Goal: Information Seeking & Learning: Learn about a topic

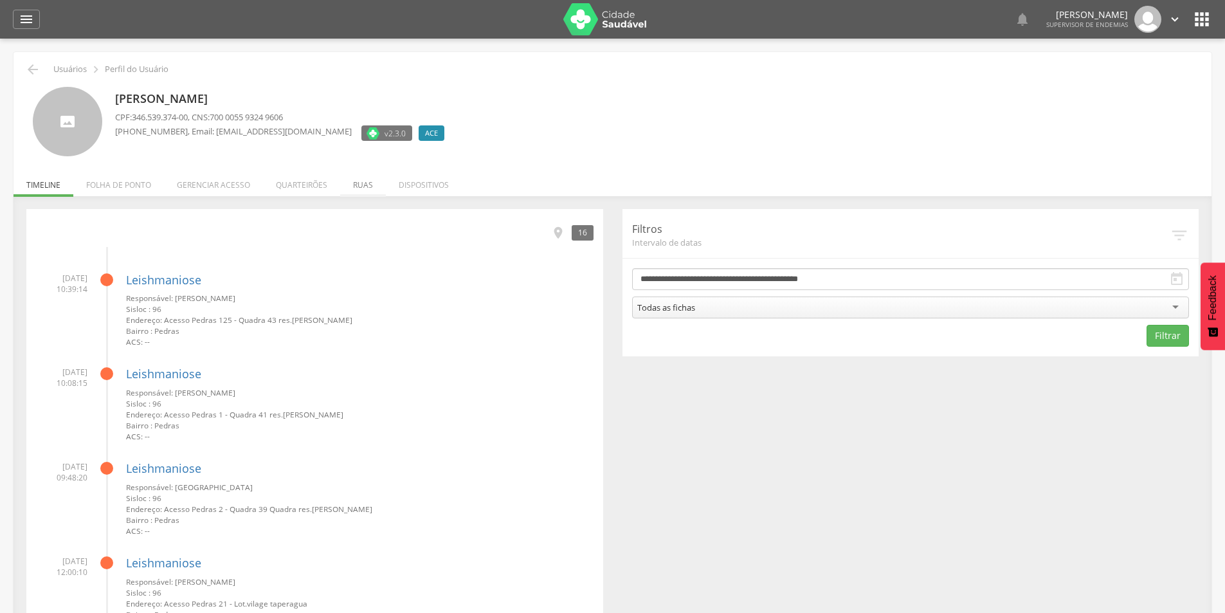
click at [361, 188] on li "Ruas" at bounding box center [363, 182] width 46 height 30
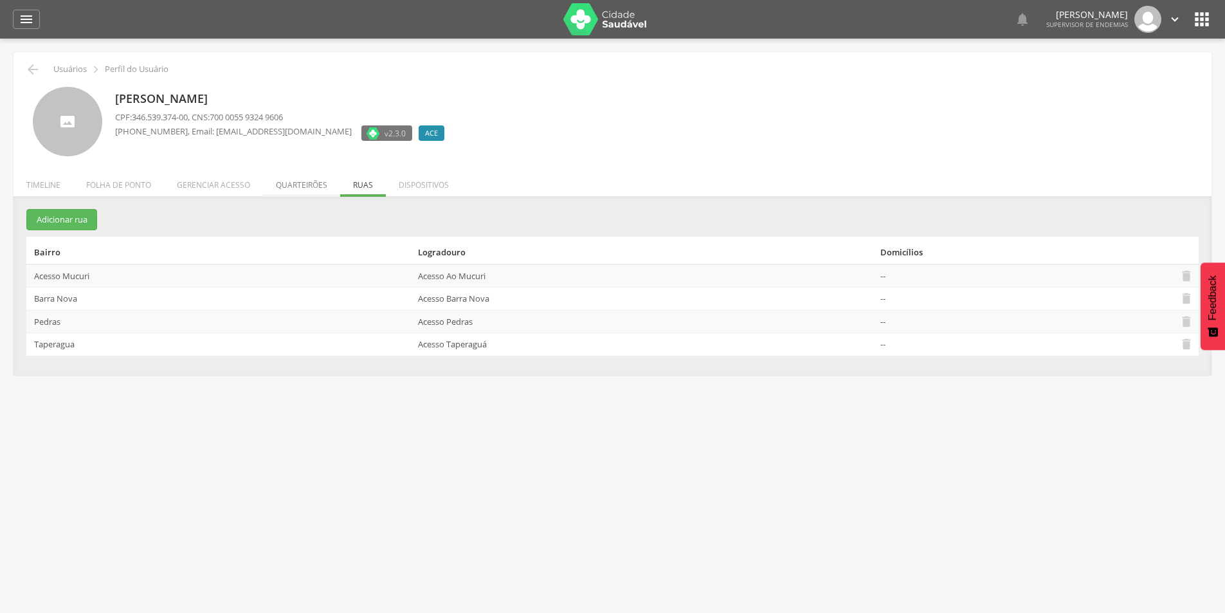
click at [302, 182] on li "Quarteirões" at bounding box center [301, 182] width 77 height 30
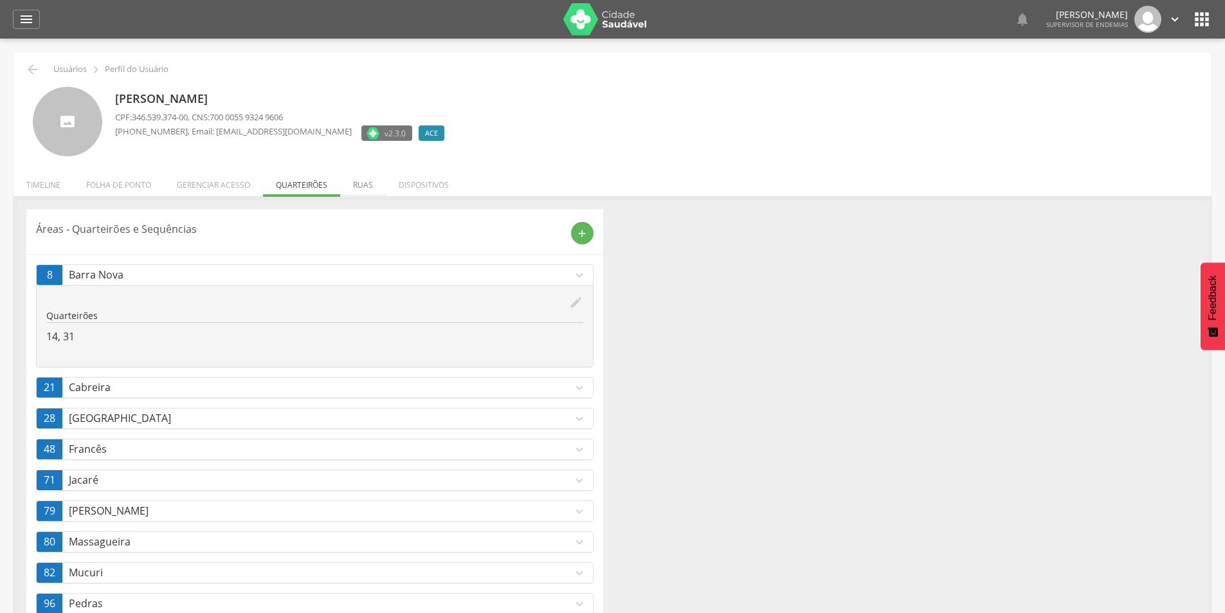
click at [357, 186] on li "Ruas" at bounding box center [363, 182] width 46 height 30
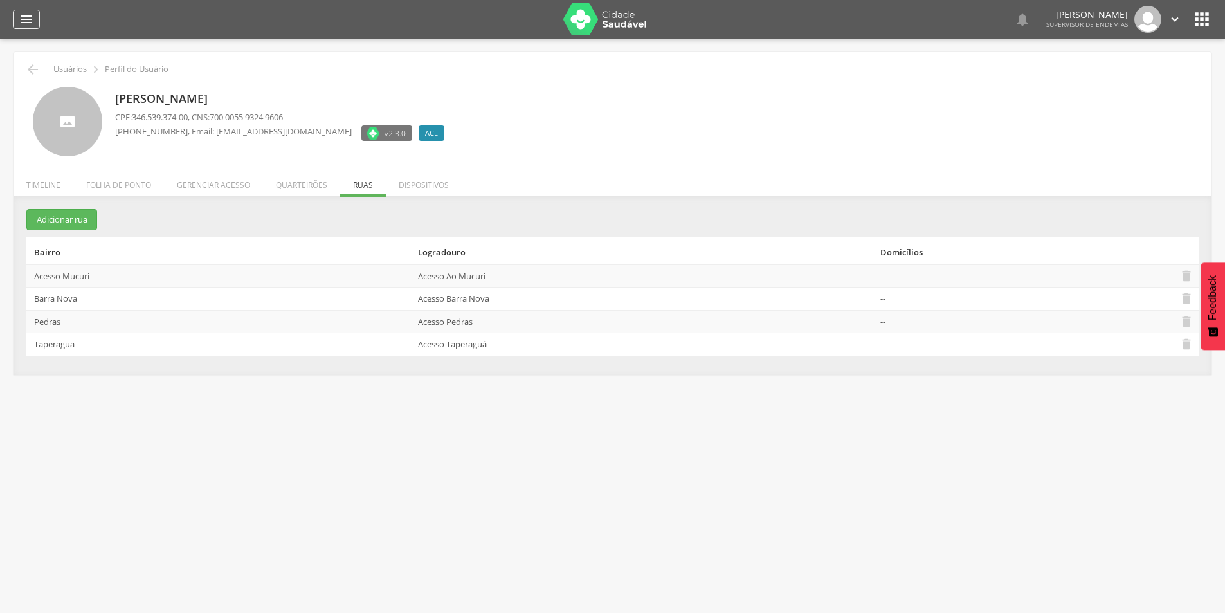
click at [25, 13] on icon "" at bounding box center [26, 19] width 15 height 15
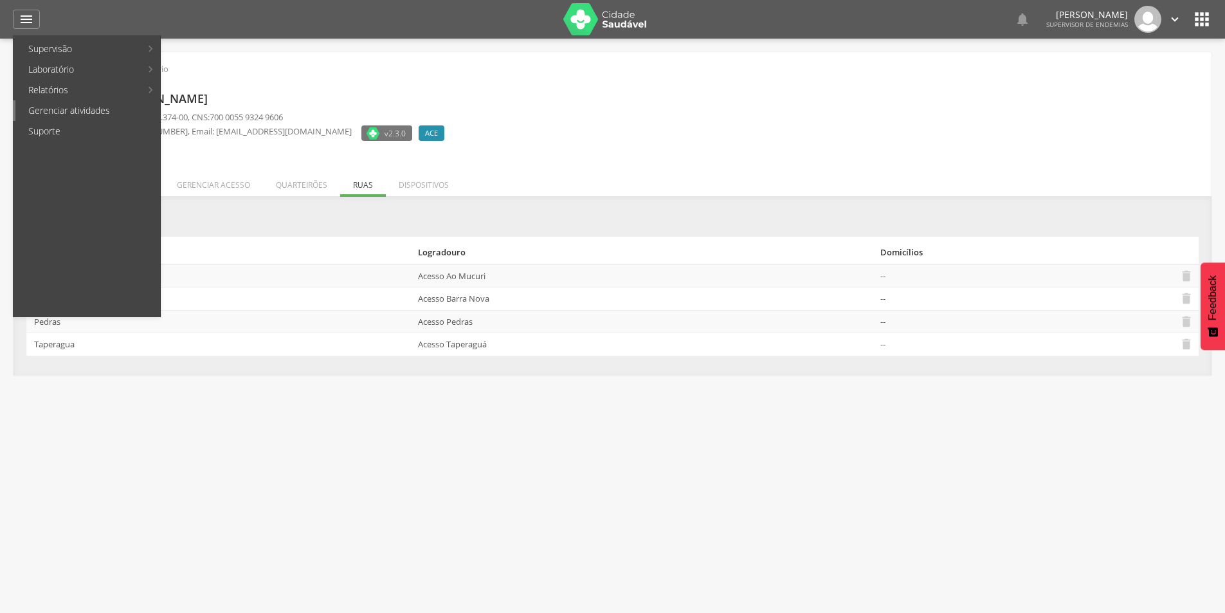
click at [59, 112] on link "Gerenciar atividades" at bounding box center [87, 110] width 145 height 21
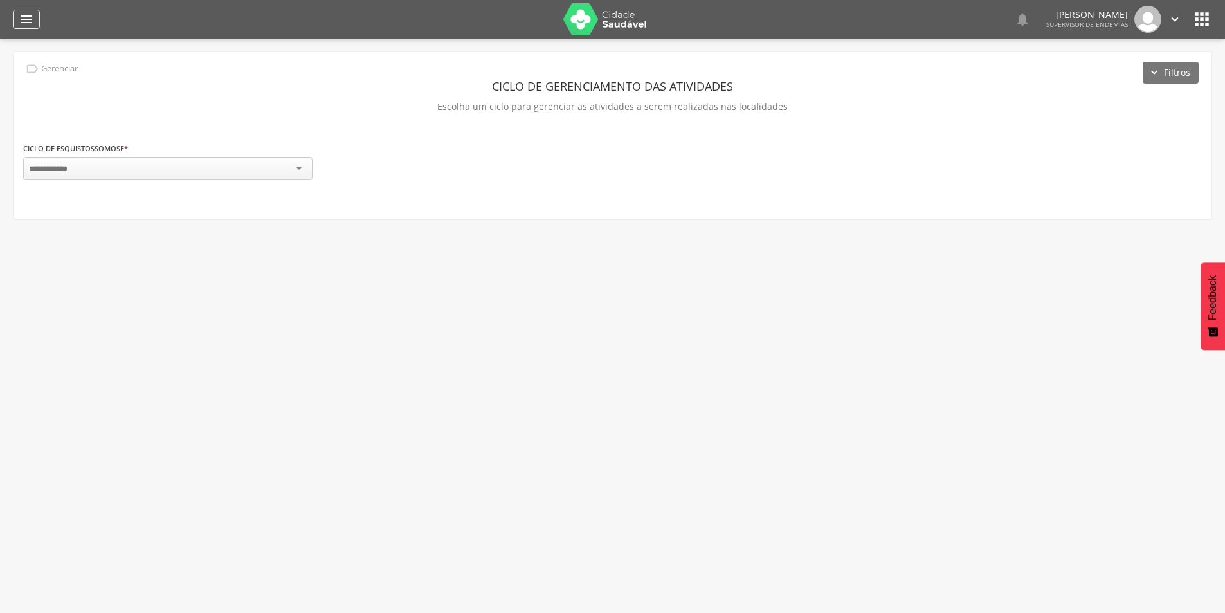
click at [37, 26] on div "" at bounding box center [26, 19] width 27 height 19
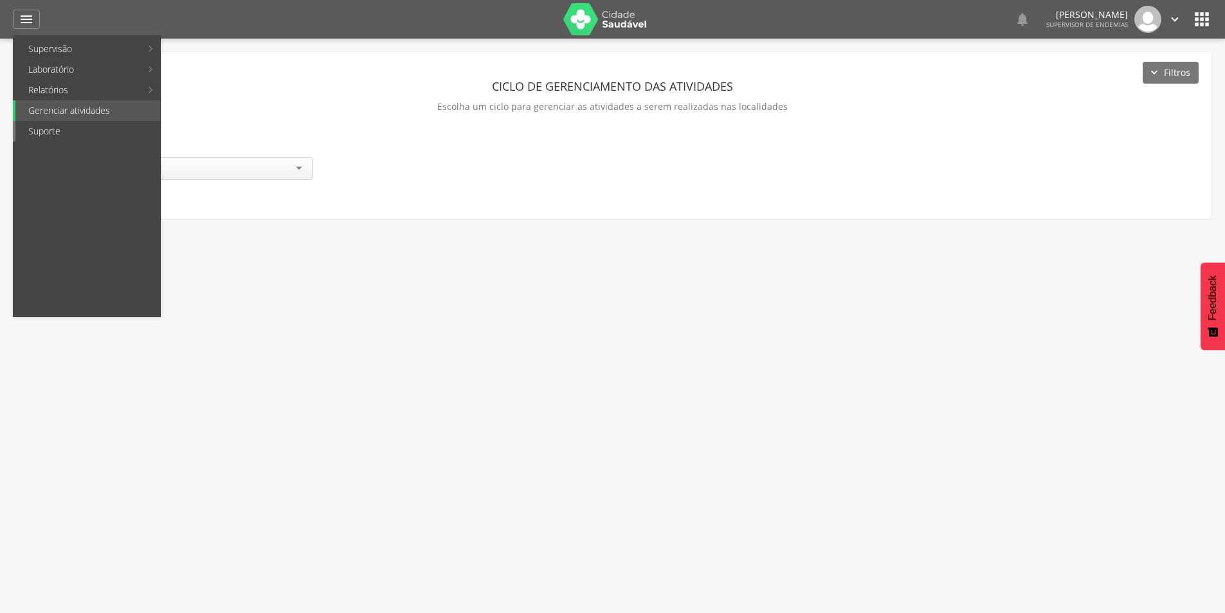
click at [54, 132] on link "Suporte" at bounding box center [87, 131] width 145 height 21
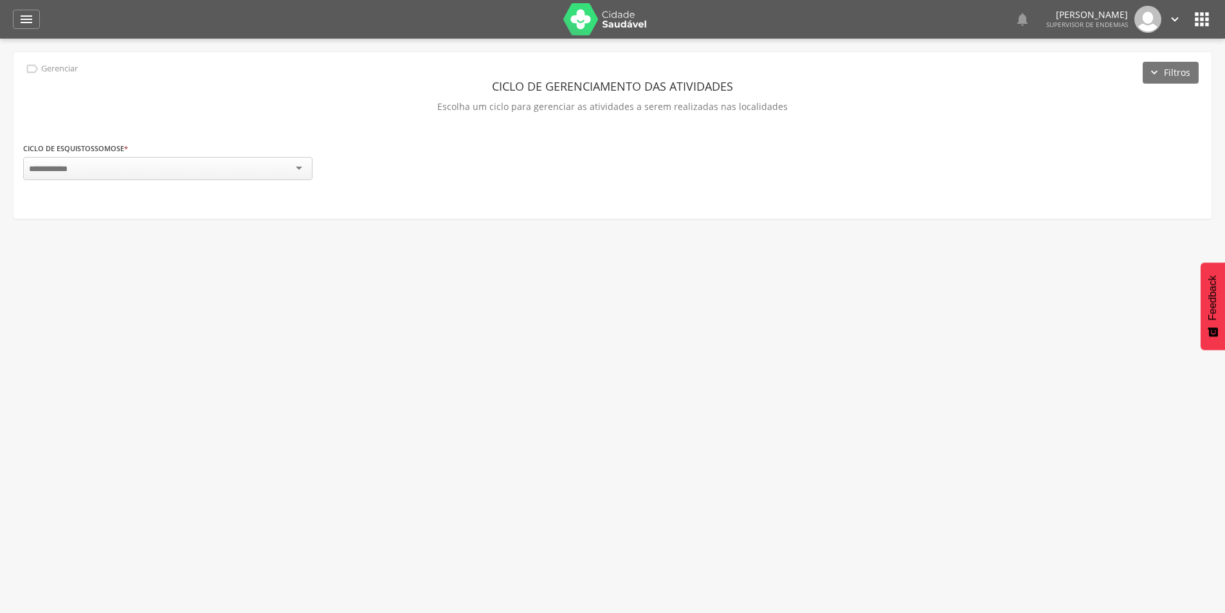
click at [296, 170] on div at bounding box center [167, 168] width 289 height 23
click at [35, 19] on div "" at bounding box center [26, 19] width 27 height 19
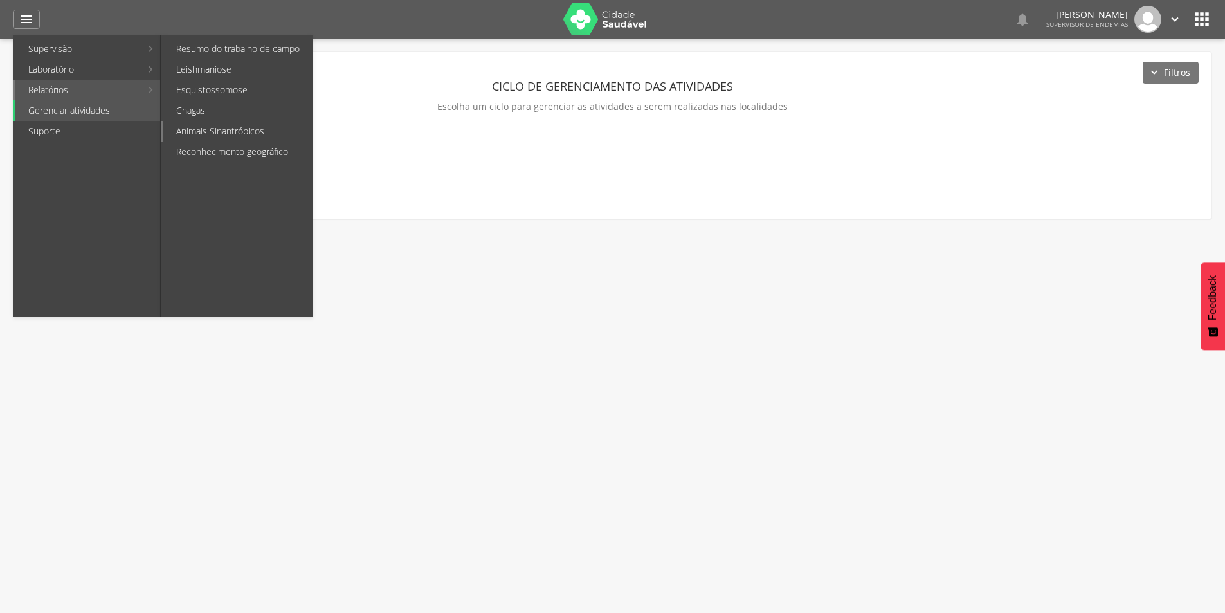
click at [234, 129] on link "Animais Sinantrópicos" at bounding box center [237, 131] width 149 height 21
type input "**********"
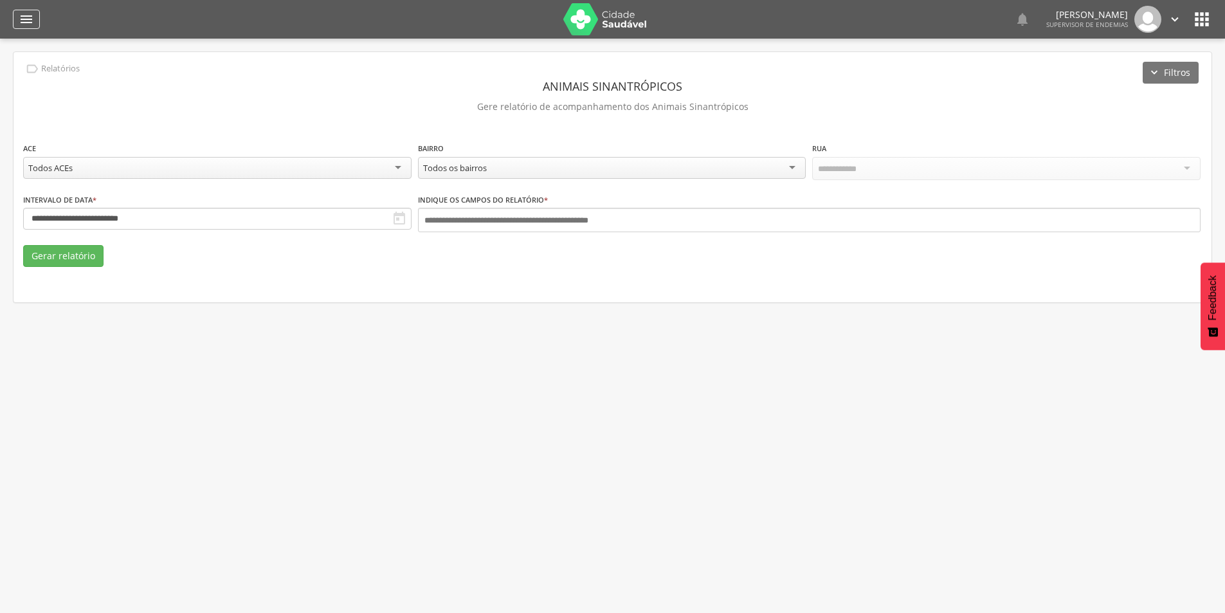
click at [26, 13] on icon "" at bounding box center [26, 19] width 15 height 15
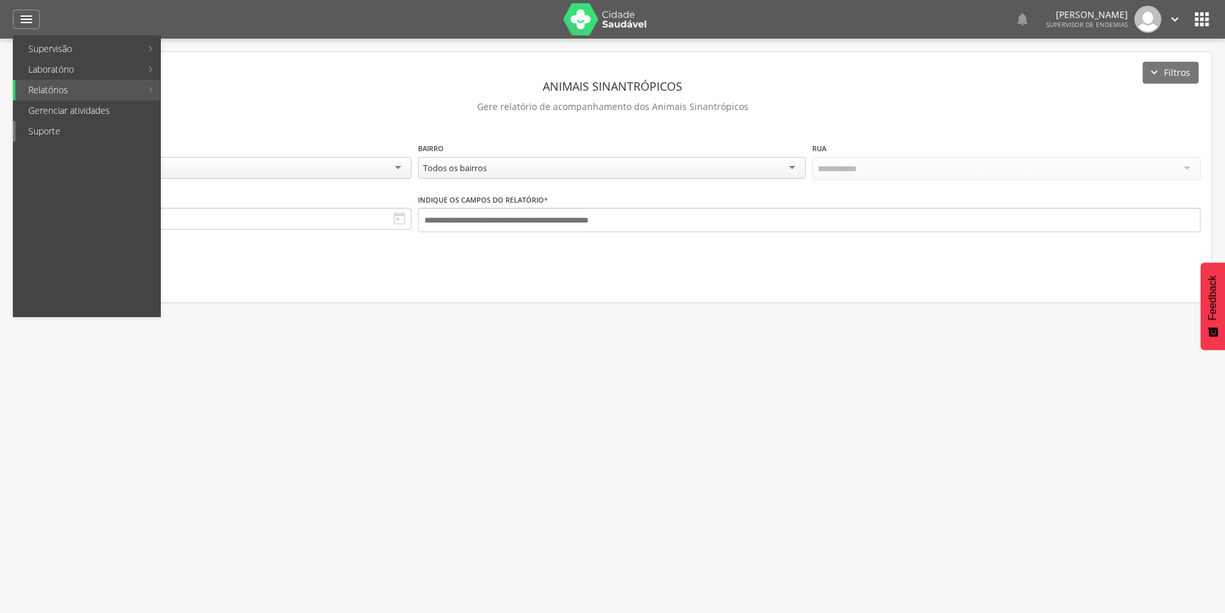
click at [53, 136] on link "Suporte" at bounding box center [87, 131] width 145 height 21
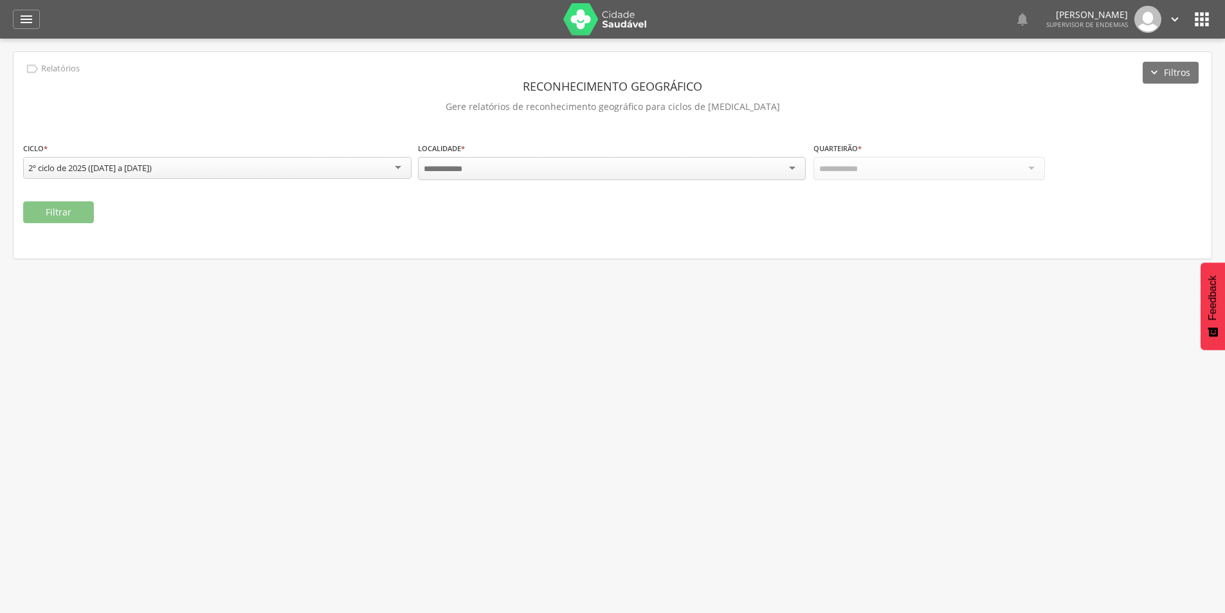
click at [267, 173] on div "2º ciclo de 2025 ([DATE] a [DATE])" at bounding box center [217, 168] width 388 height 22
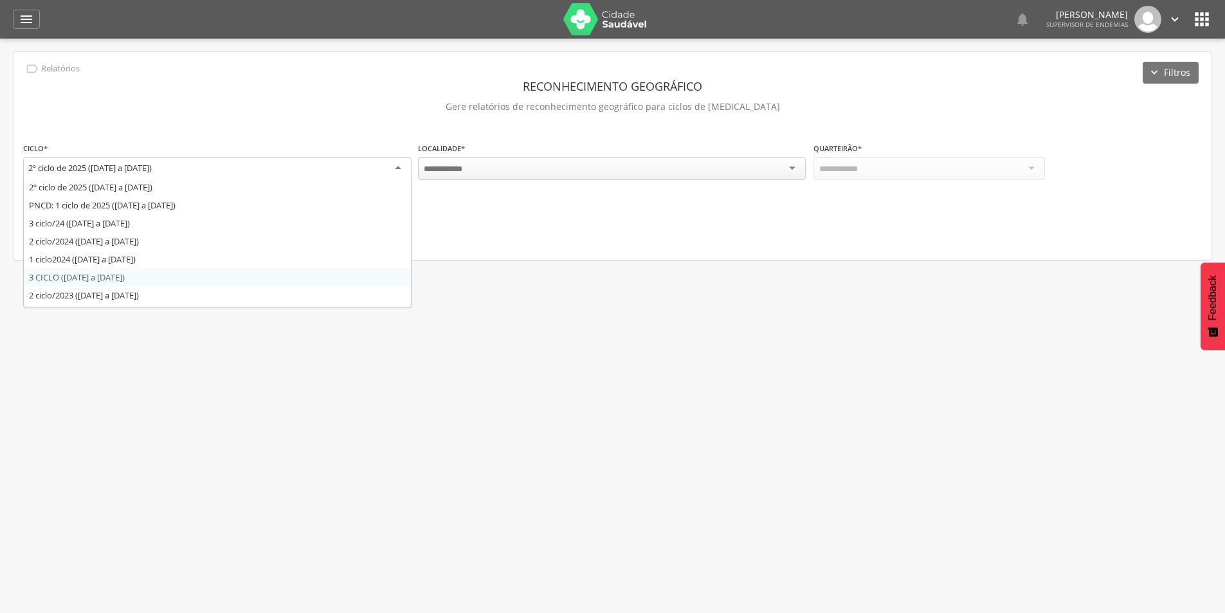
click at [525, 168] on div at bounding box center [612, 168] width 388 height 23
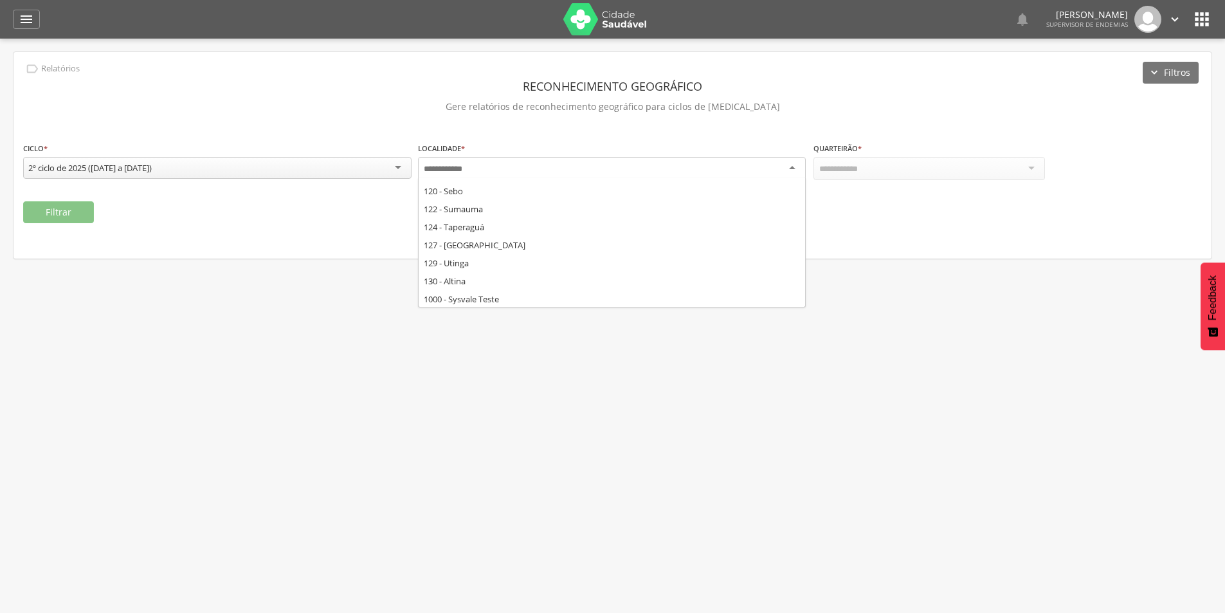
scroll to position [393, 0]
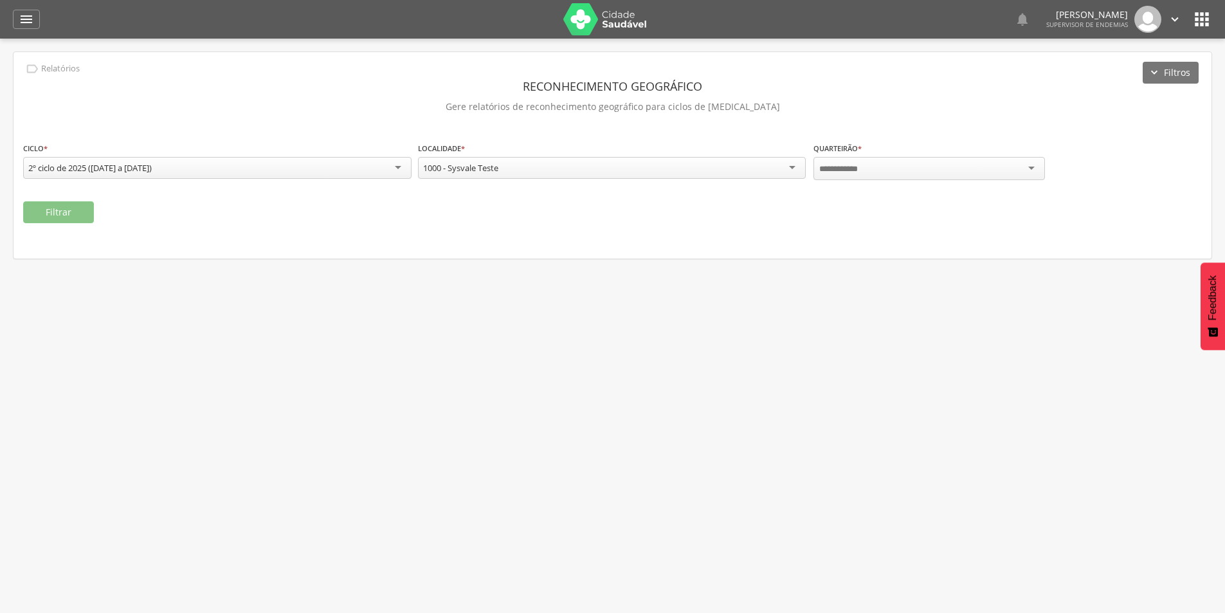
click at [1029, 167] on div at bounding box center [928, 168] width 231 height 23
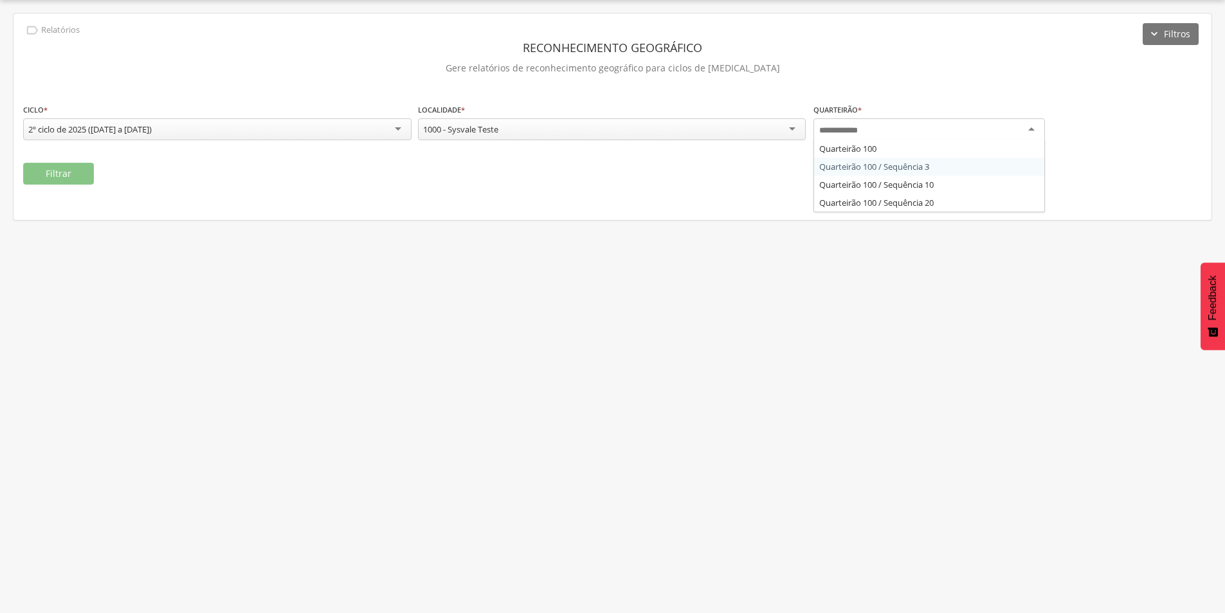
scroll to position [0, 0]
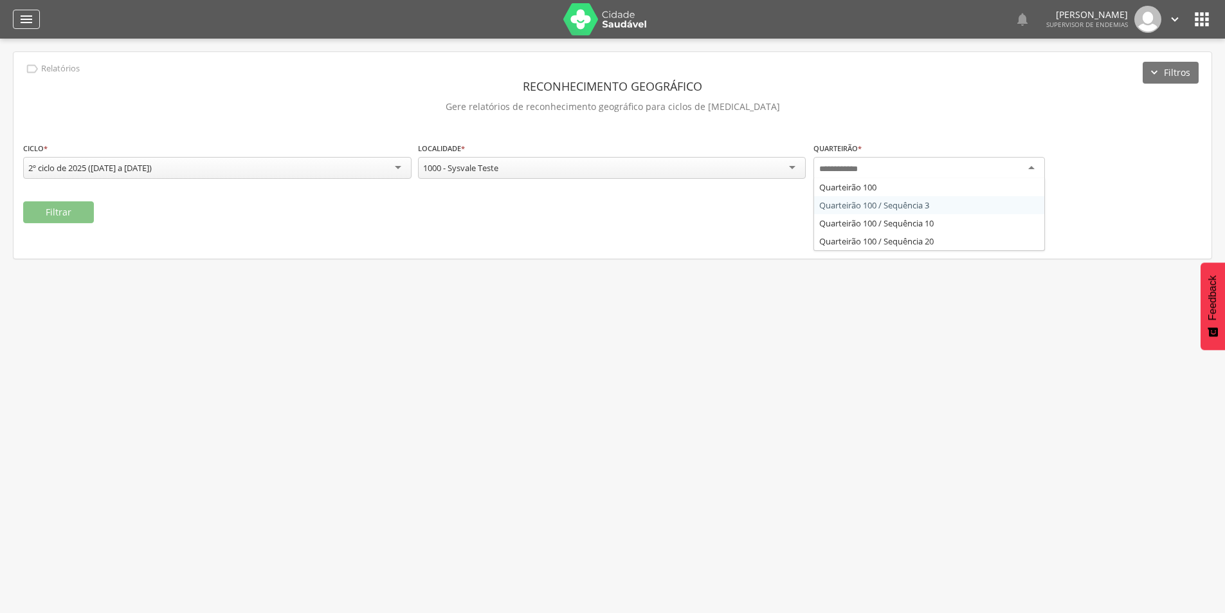
click at [25, 21] on icon "" at bounding box center [26, 19] width 15 height 15
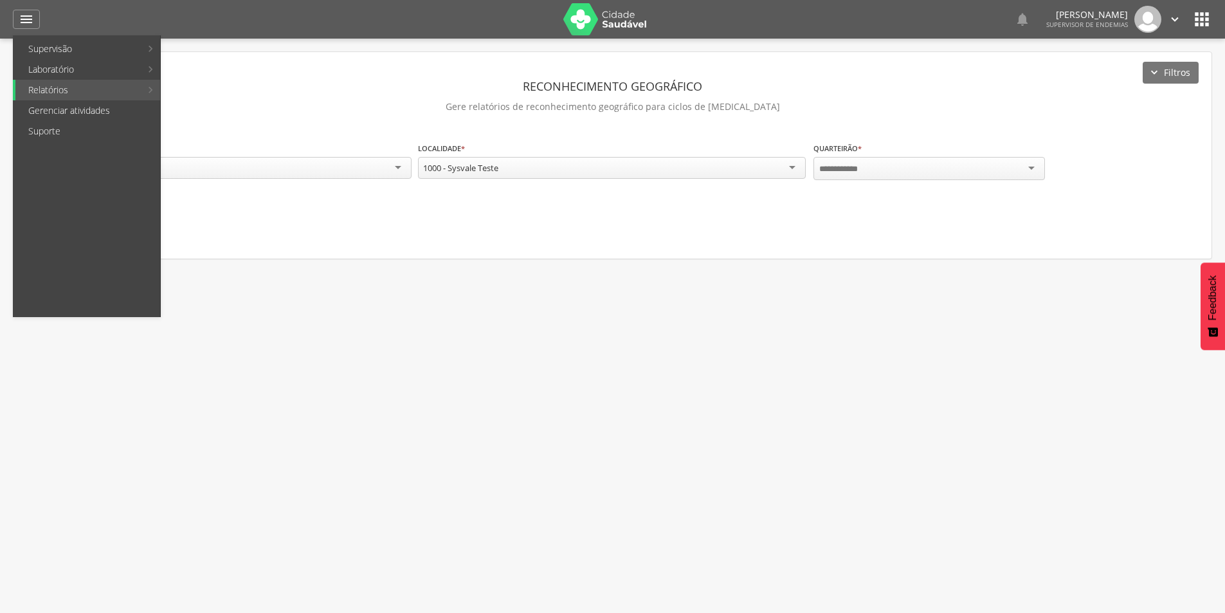
click at [222, 299] on div " Usuários  Perfil do Usuário [PERSON_NAME] CPF: 000.000.000-00, [GEOGRAPHIC_D…" at bounding box center [612, 345] width 1225 height 613
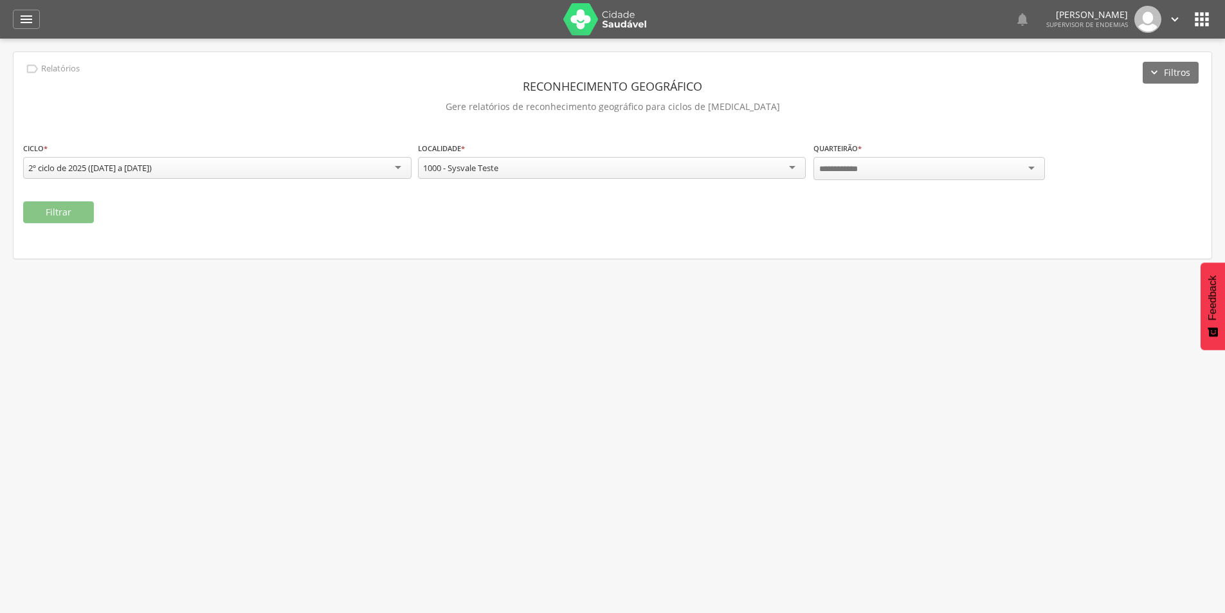
click at [1177, 19] on icon "" at bounding box center [1175, 19] width 14 height 14
click at [1130, 79] on link "Sair" at bounding box center [1130, 74] width 102 height 16
